Goal: Browse casually

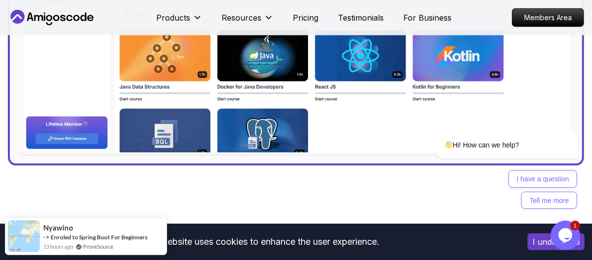
click at [540, 249] on button "I understand" at bounding box center [555, 241] width 57 height 17
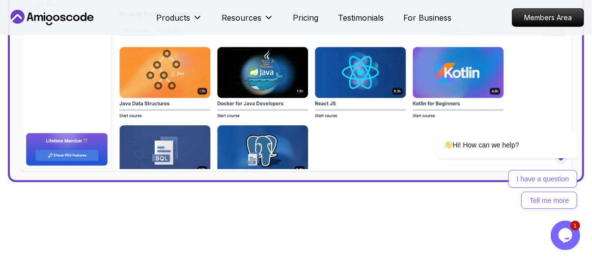
scroll to position [500, 0]
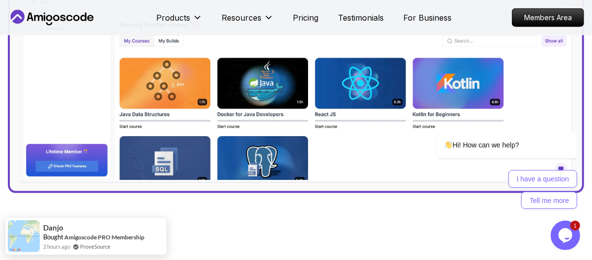
click at [162, 87] on img at bounding box center [296, 16] width 556 height 334
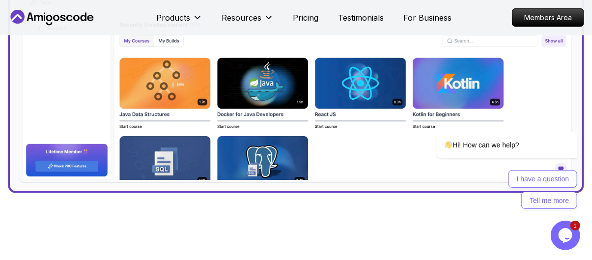
click at [327, 158] on img at bounding box center [296, 16] width 556 height 334
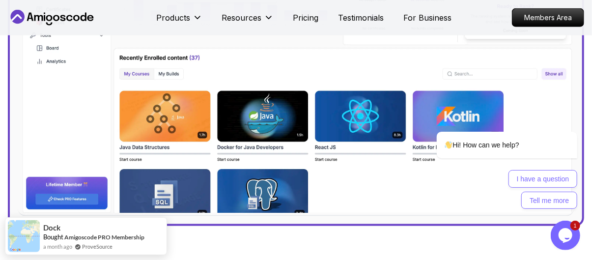
scroll to position [462, 0]
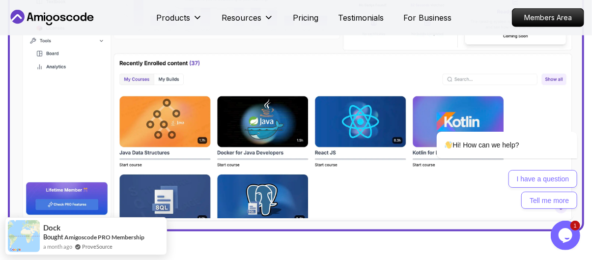
click at [288, 150] on img at bounding box center [296, 55] width 556 height 334
click at [273, 135] on img at bounding box center [296, 55] width 556 height 334
click at [270, 115] on img at bounding box center [296, 55] width 556 height 334
click at [171, 129] on img at bounding box center [296, 55] width 556 height 334
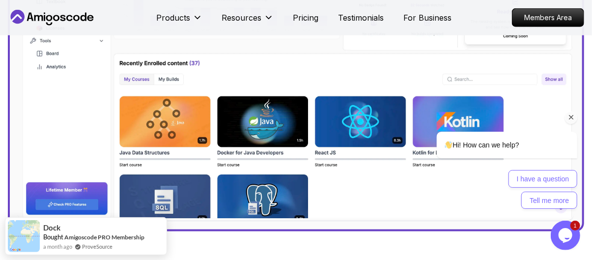
click at [569, 116] on icon "Chat attention grabber" at bounding box center [570, 116] width 9 height 9
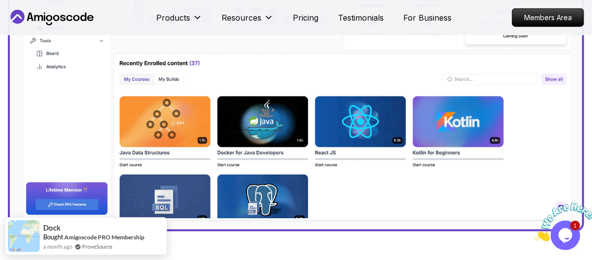
click at [534, 234] on icon "Close" at bounding box center [534, 238] width 0 height 8
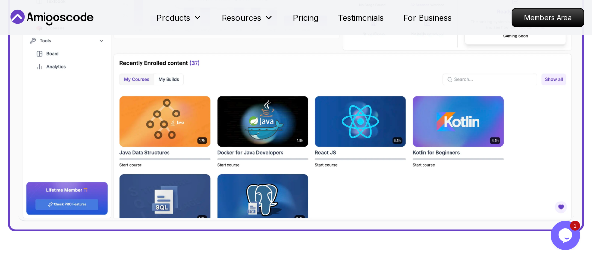
click at [279, 137] on img at bounding box center [296, 55] width 556 height 334
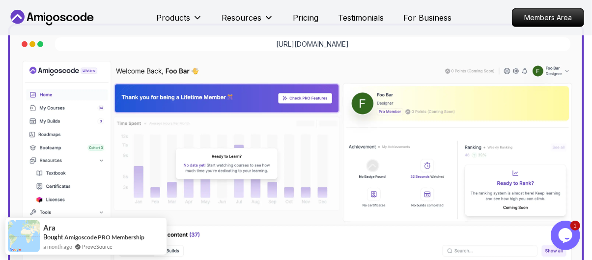
scroll to position [269, 0]
